Goal: Transaction & Acquisition: Purchase product/service

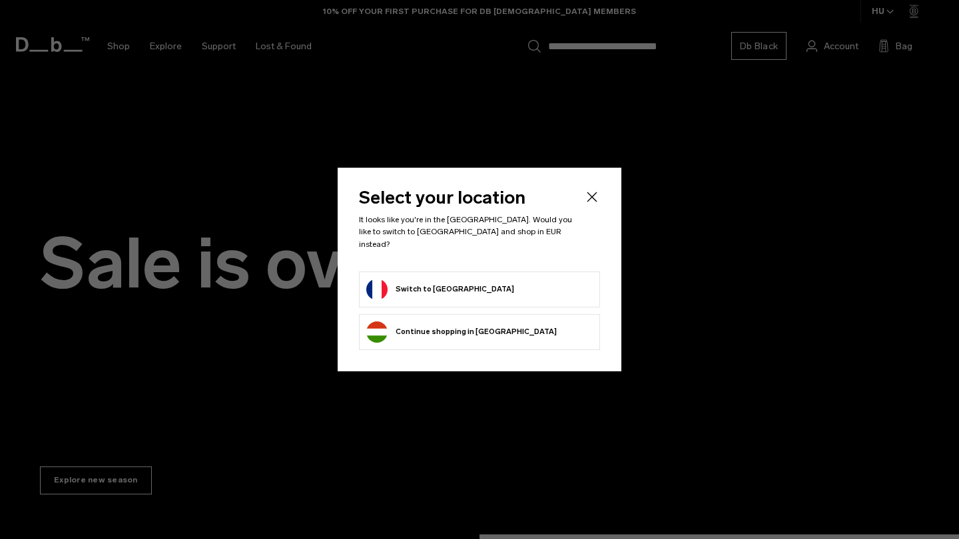
click at [472, 332] on button "Continue browsing [GEOGRAPHIC_DATA] store Continue shopping in [GEOGRAPHIC_DATA]" at bounding box center [461, 332] width 190 height 21
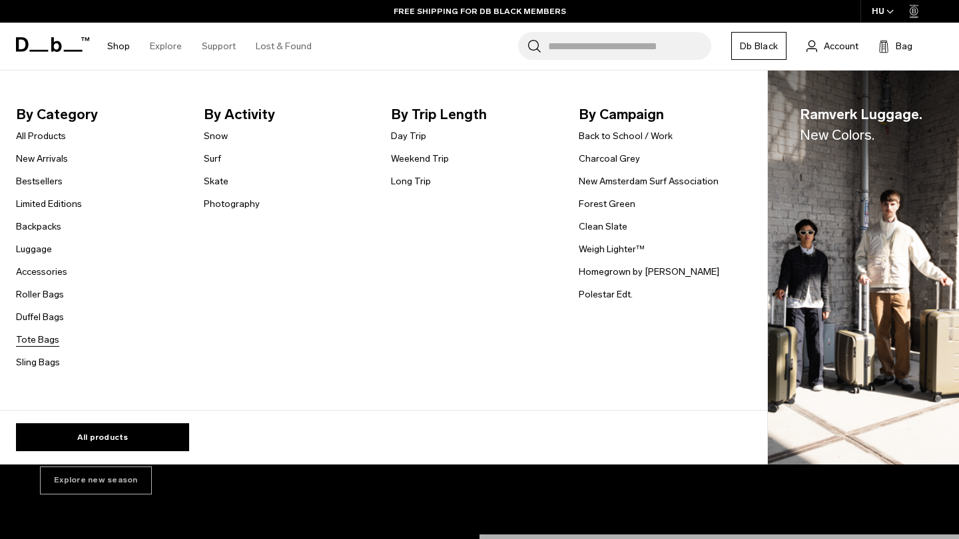
click at [42, 337] on link "Tote Bags" at bounding box center [37, 340] width 43 height 14
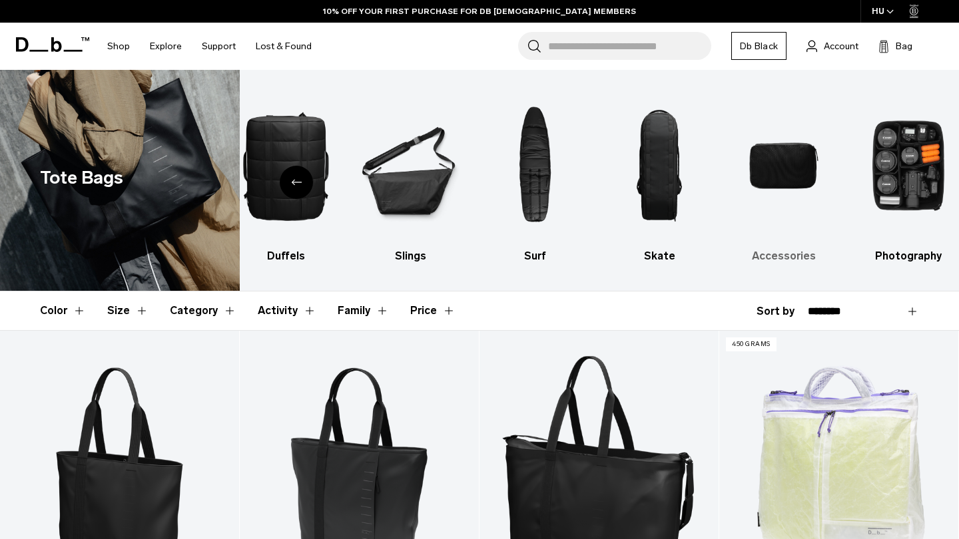
click at [789, 254] on h3 "Accessories" at bounding box center [783, 256] width 101 height 16
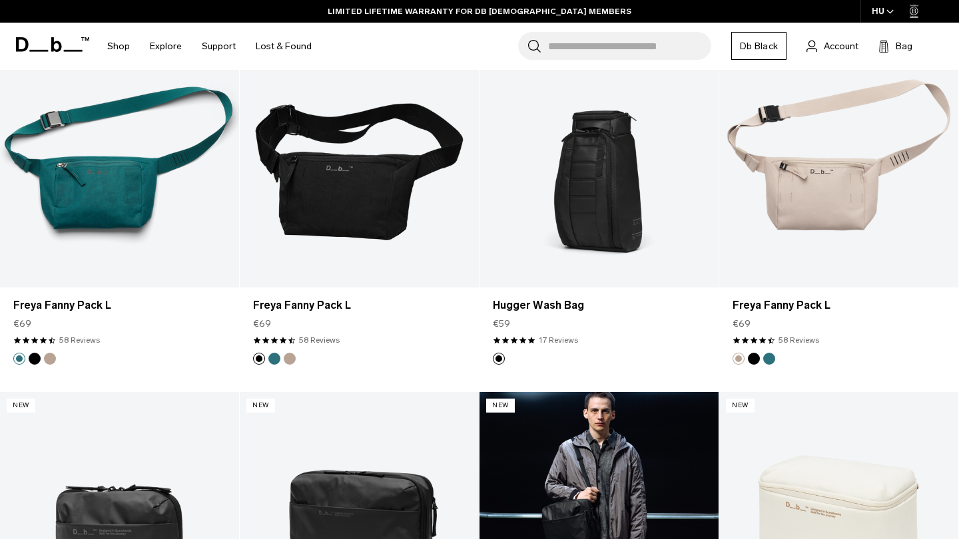
scroll to position [2524, 0]
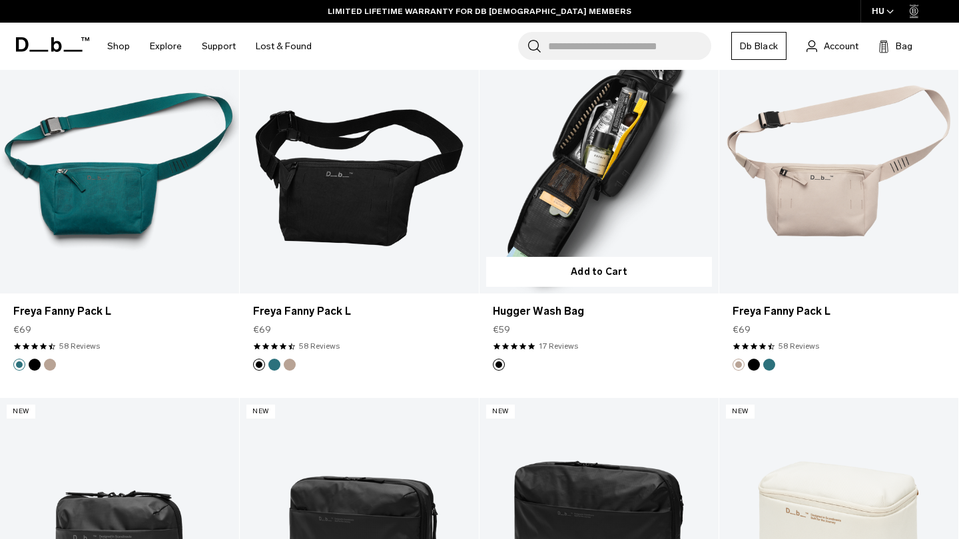
click at [597, 204] on link "Hugger Wash Bag" at bounding box center [598, 162] width 239 height 266
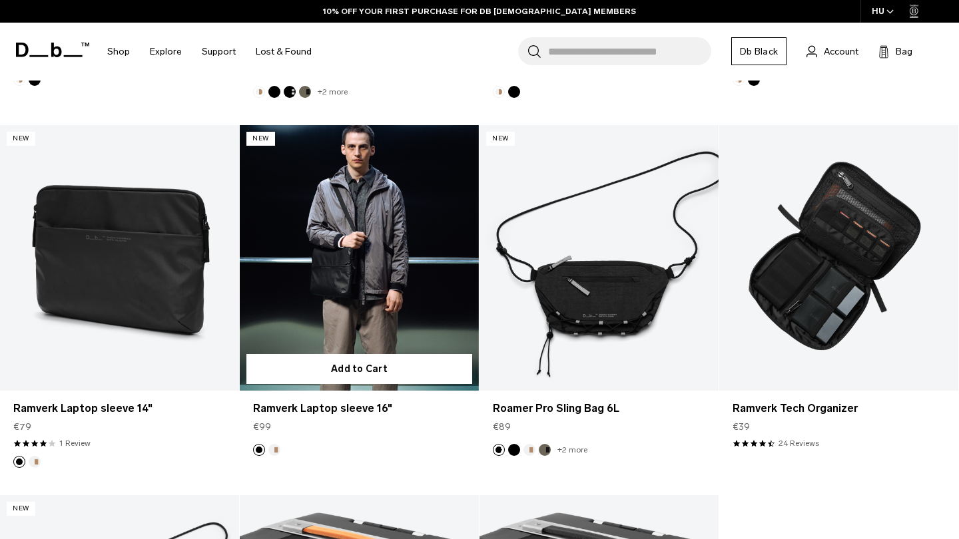
scroll to position [3538, 0]
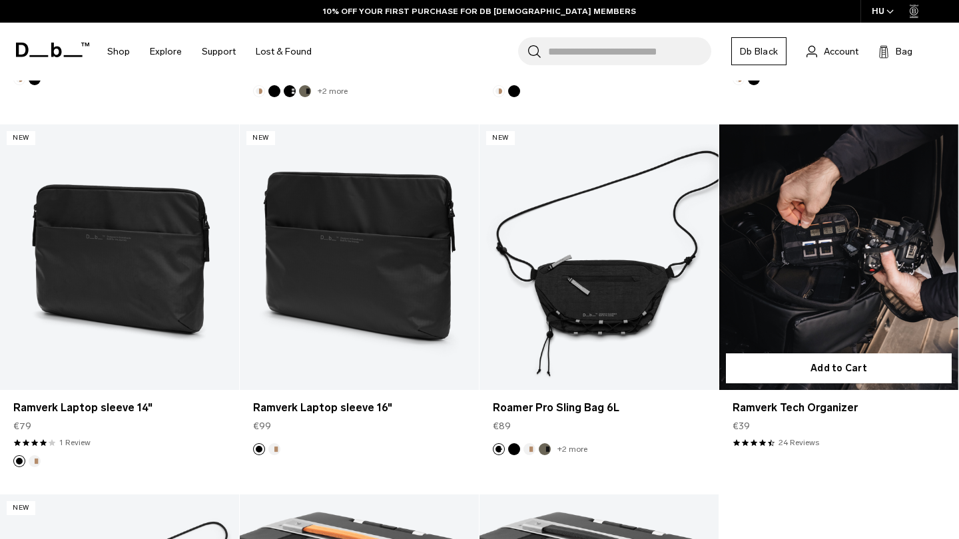
click at [822, 278] on link "Ramverk Tech Organizer" at bounding box center [838, 258] width 239 height 266
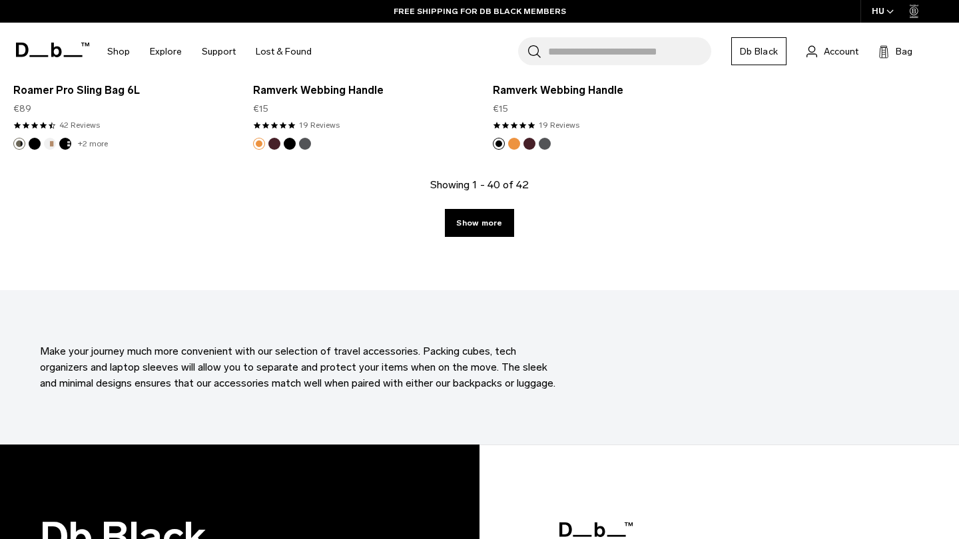
scroll to position [4222, 0]
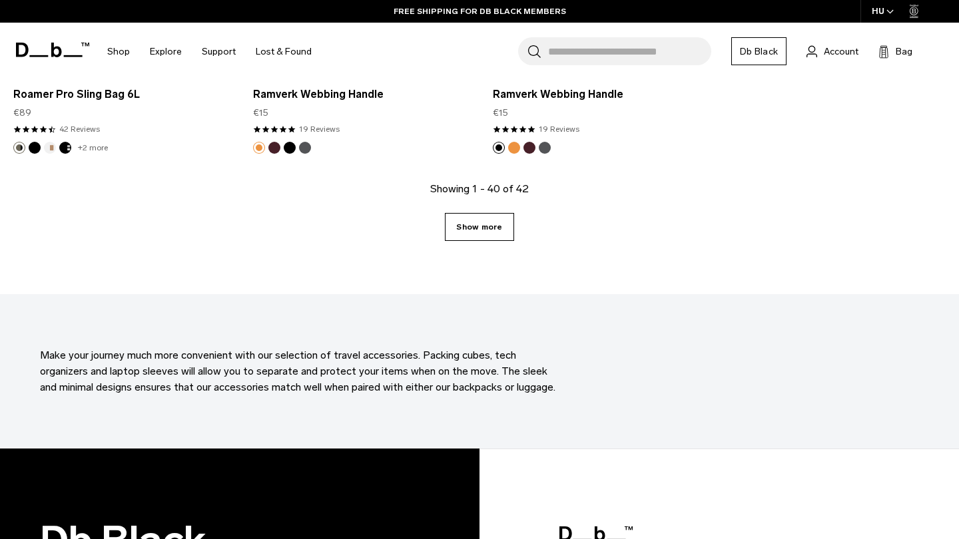
click at [470, 226] on link "Show more" at bounding box center [479, 227] width 69 height 28
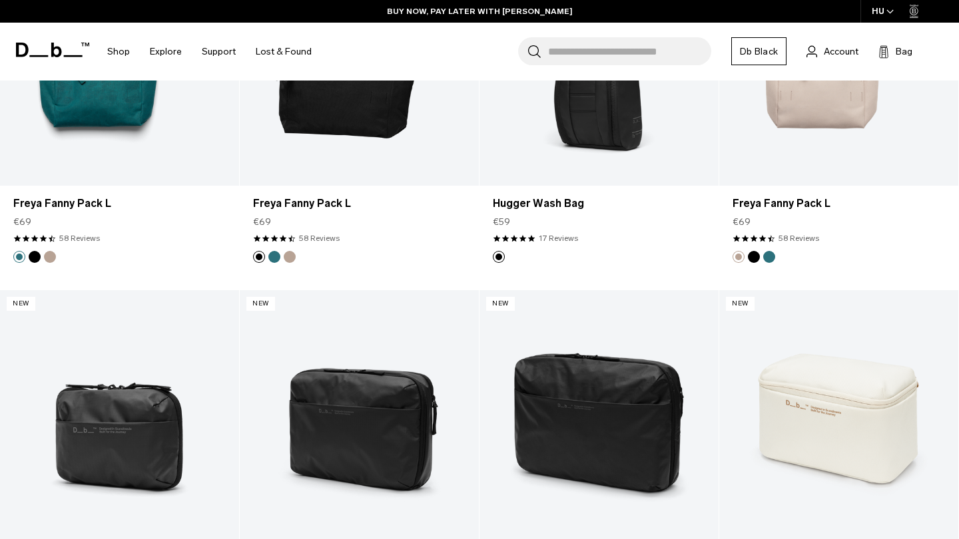
scroll to position [2633, 0]
